Goal: Find specific page/section: Find specific page/section

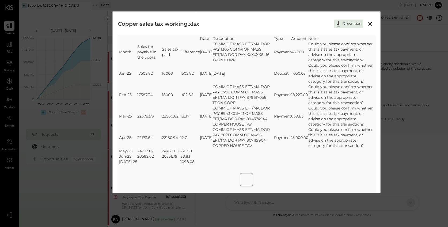
scroll to position [22, 0]
drag, startPoint x: 370, startPoint y: 22, endPoint x: 353, endPoint y: 22, distance: 17.7
click at [370, 22] on icon at bounding box center [370, 24] width 4 height 4
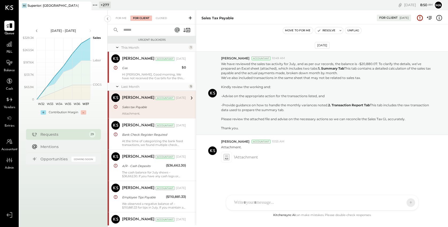
click at [96, 5] on icon at bounding box center [95, 5] width 7 height 7
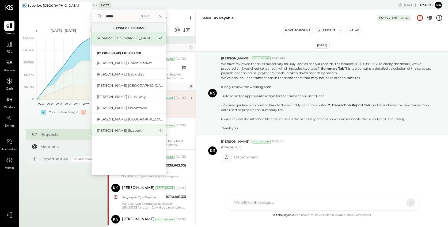
type input "*****"
click at [113, 130] on div "[PERSON_NAME] Seaport" at bounding box center [126, 130] width 58 height 5
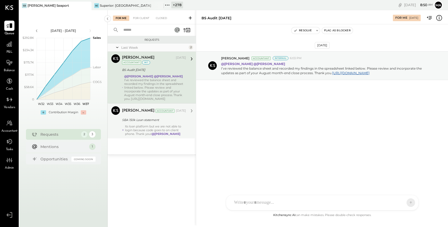
click at [137, 125] on div "Its loan platform but we are not able to login because code goes to on client p…" at bounding box center [155, 129] width 61 height 11
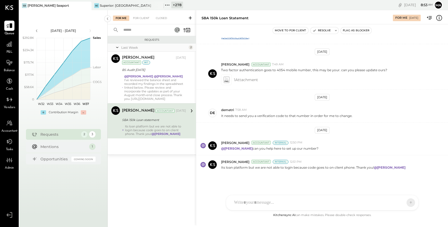
scroll to position [360, 0]
click at [10, 45] on icon at bounding box center [9, 44] width 7 height 7
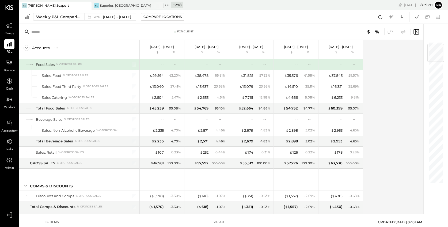
scroll to position [18, 0]
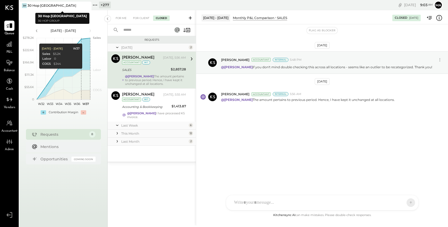
click at [89, 5] on icon at bounding box center [86, 5] width 7 height 6
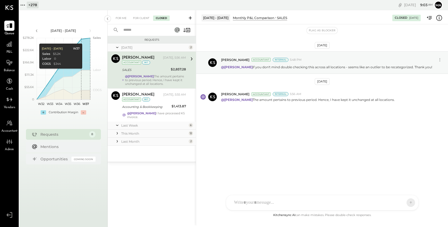
click at [23, 5] on icon at bounding box center [22, 5] width 7 height 7
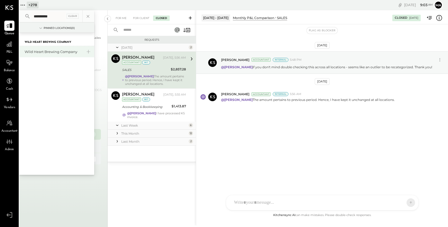
type input "**********"
click at [55, 51] on div "Wild Heart Brewing Company" at bounding box center [54, 51] width 58 height 5
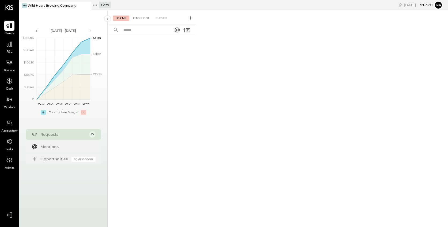
click at [146, 18] on div "For Client" at bounding box center [141, 18] width 22 height 5
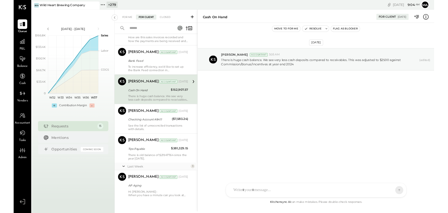
scroll to position [318, 0]
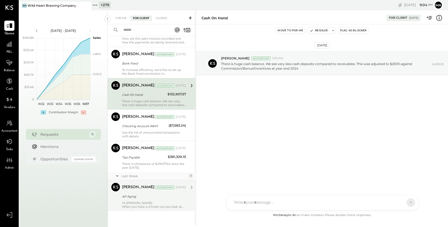
click at [128, 199] on div "AP Aging" at bounding box center [153, 196] width 62 height 5
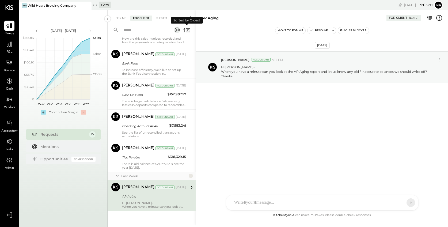
click at [188, 28] on icon at bounding box center [188, 30] width 4 height 4
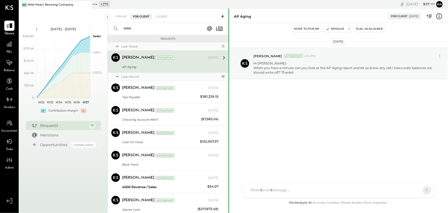
drag, startPoint x: 196, startPoint y: 136, endPoint x: 228, endPoint y: 135, distance: 32.4
click at [228, 135] on div "For Me For Client Closed Requests Last Week 1 Margot Bloch Accountant Margot Bl…" at bounding box center [278, 111] width 340 height 204
